Goal: Task Accomplishment & Management: Manage account settings

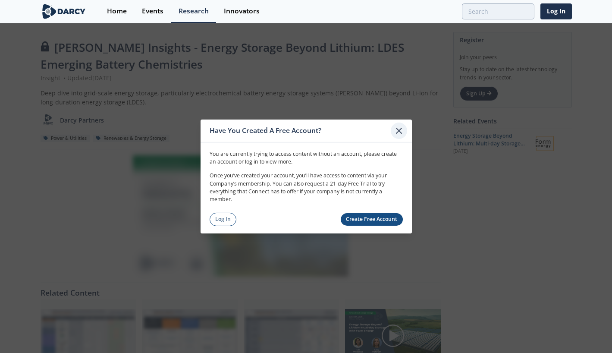
click at [399, 128] on icon at bounding box center [399, 131] width 10 height 10
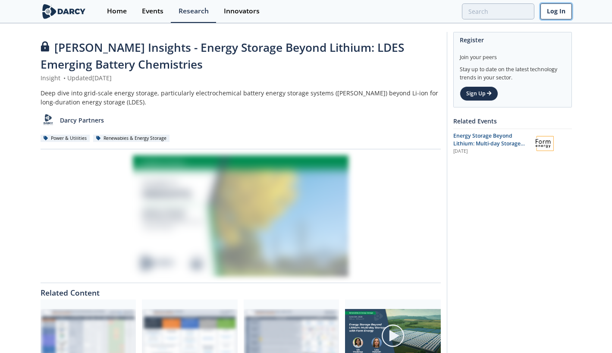
click at [566, 8] on link "Log In" at bounding box center [556, 11] width 31 height 16
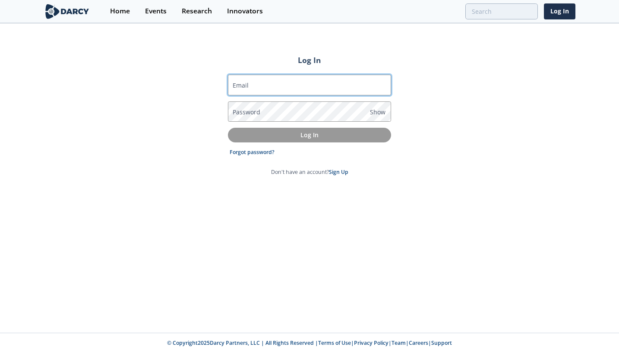
click at [293, 95] on input "Email" at bounding box center [309, 85] width 163 height 21
type input "[EMAIL_ADDRESS][DOMAIN_NAME]"
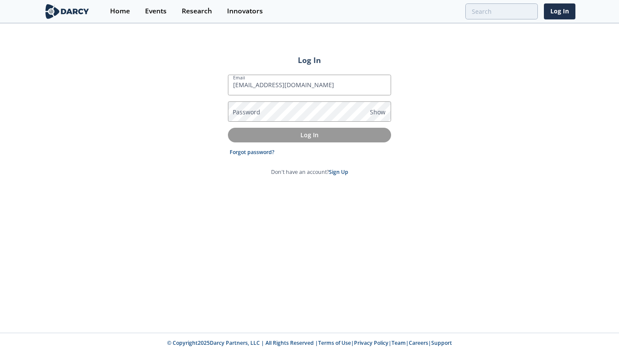
click at [491, 57] on div "Log In Email [EMAIL_ADDRESS][DOMAIN_NAME] Password Show Log In Forgot password?…" at bounding box center [309, 178] width 619 height 308
